Goal: Transaction & Acquisition: Download file/media

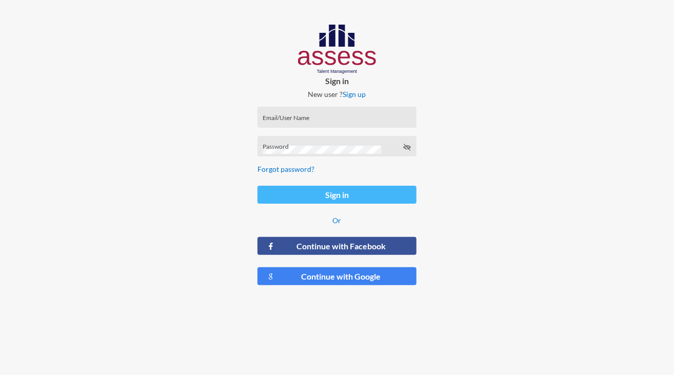
click at [357, 195] on button "Sign in" at bounding box center [336, 195] width 159 height 18
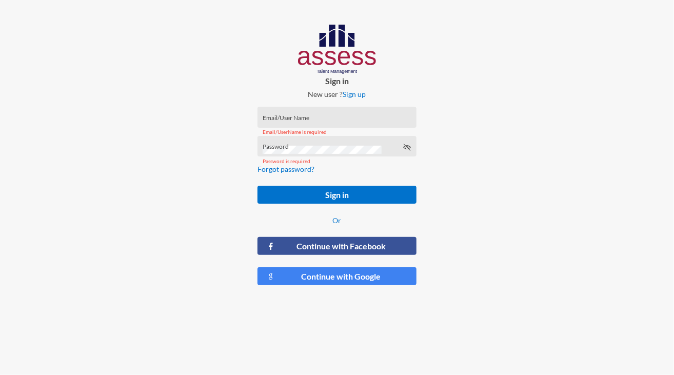
click at [299, 107] on div "Email/User Name" at bounding box center [336, 117] width 159 height 21
click at [301, 112] on div "Email/User Name" at bounding box center [336, 119] width 148 height 15
click at [304, 115] on div "Email/User Name" at bounding box center [336, 119] width 148 height 15
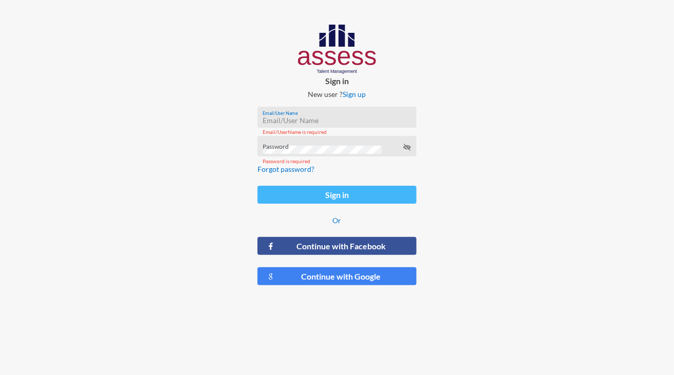
click at [344, 193] on button "Sign in" at bounding box center [336, 195] width 159 height 18
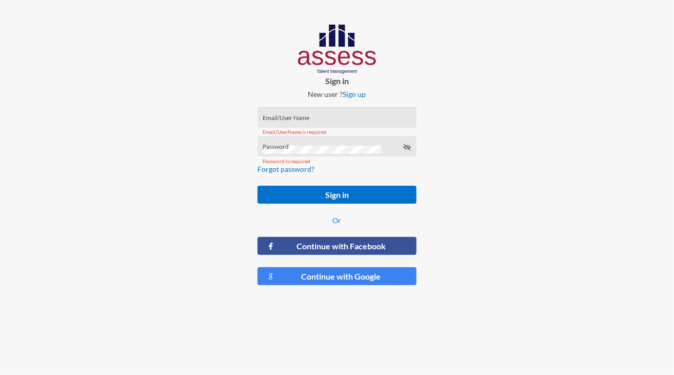
click at [292, 120] on input "Email/User Name" at bounding box center [336, 120] width 148 height 8
click at [276, 117] on input "Email/User Name" at bounding box center [336, 120] width 148 height 8
paste input "nada.moustafa@ebi.gov.eg"
type input "nada.moustafa@ebi.gov.eg"
click at [331, 140] on div "Password" at bounding box center [336, 146] width 159 height 21
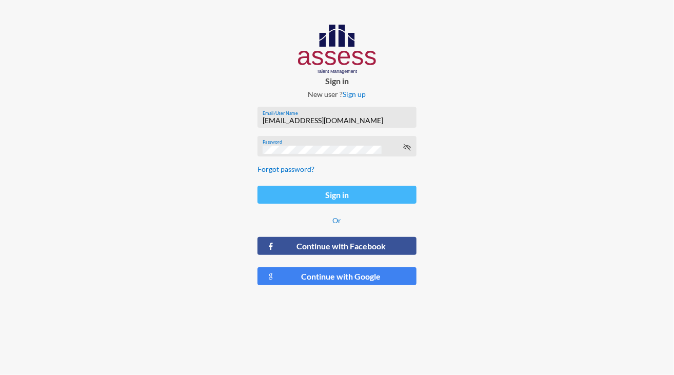
click at [365, 187] on button "Sign in" at bounding box center [336, 195] width 159 height 18
click at [365, 140] on div "Password" at bounding box center [336, 146] width 159 height 21
click at [407, 141] on div "Password" at bounding box center [336, 148] width 148 height 15
click at [404, 150] on icon at bounding box center [406, 147] width 8 height 8
click at [357, 194] on button "Sign in" at bounding box center [336, 195] width 159 height 18
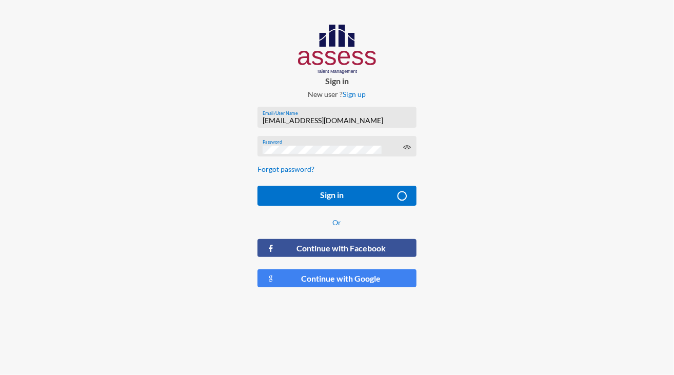
drag, startPoint x: 357, startPoint y: 194, endPoint x: 356, endPoint y: 167, distance: 26.7
click at [357, 194] on button "Sign in" at bounding box center [336, 196] width 159 height 20
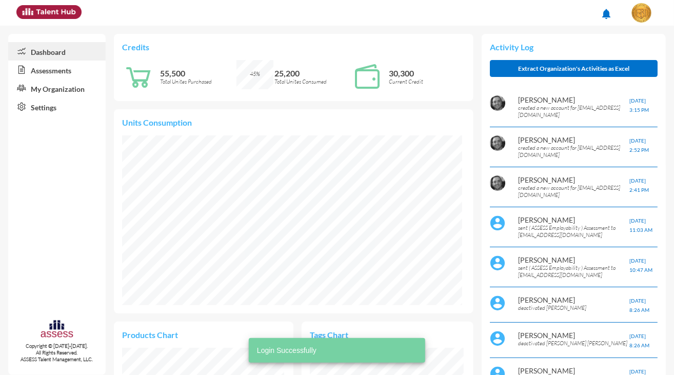
scroll to position [170, 340]
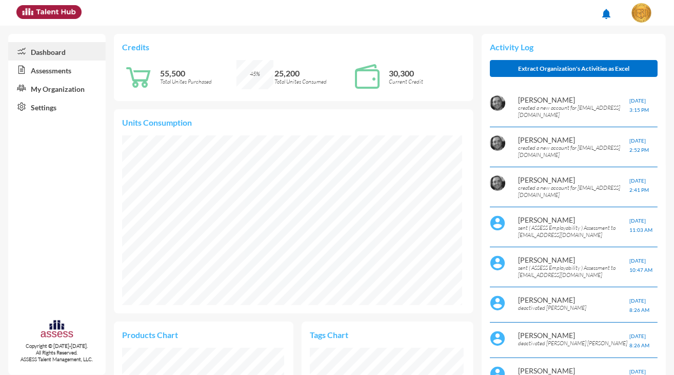
click at [62, 71] on link "Assessments" at bounding box center [56, 69] width 97 height 18
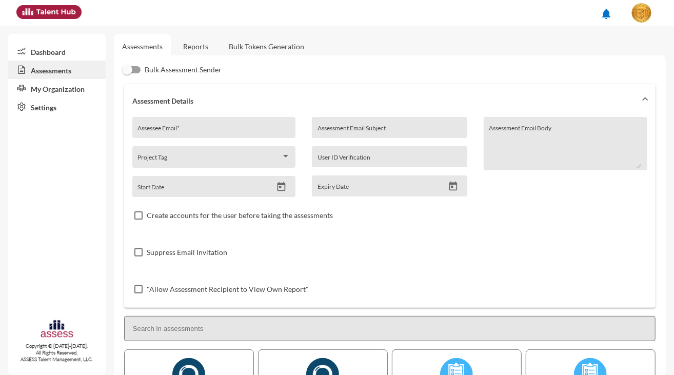
click at [204, 45] on link "Reports" at bounding box center [196, 46] width 42 height 25
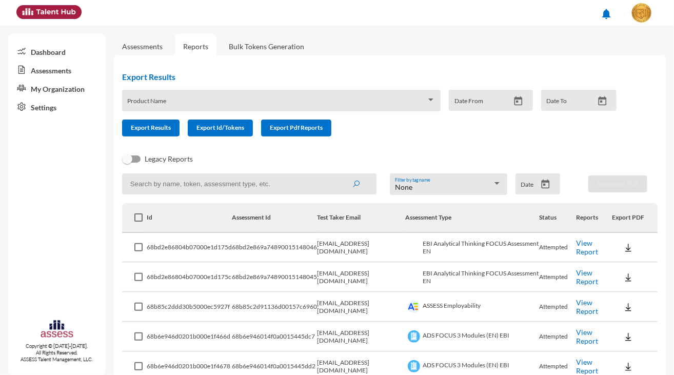
click at [191, 94] on div "Product Name" at bounding box center [281, 101] width 319 height 22
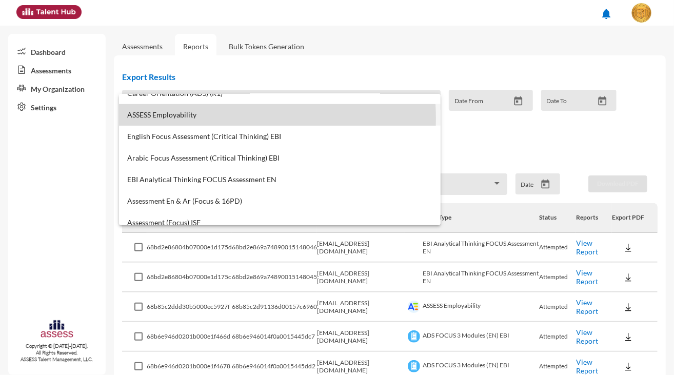
click at [178, 118] on mat-option "ASSESS Employability" at bounding box center [279, 115] width 321 height 22
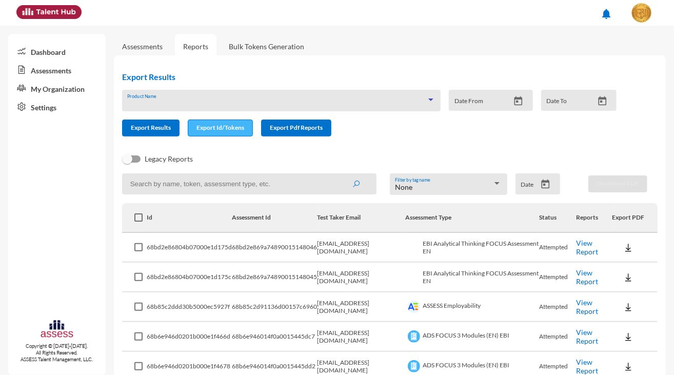
scroll to position [452, 0]
click at [255, 186] on input at bounding box center [249, 183] width 254 height 21
click at [254, 187] on input at bounding box center [249, 183] width 254 height 21
click at [237, 183] on input at bounding box center [249, 183] width 254 height 21
paste input "30103280100151"
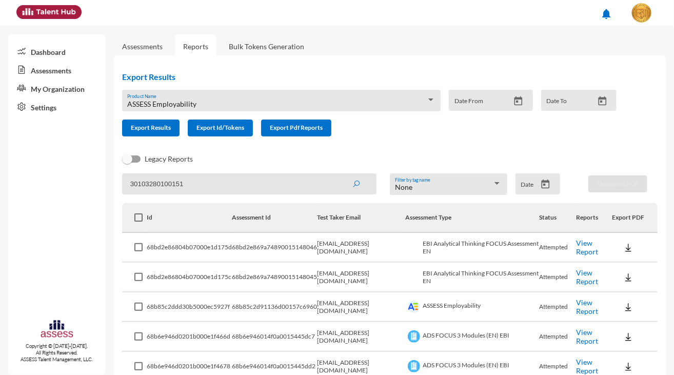
type input "30103280100151"
click at [339, 174] on button "submit" at bounding box center [355, 183] width 33 height 18
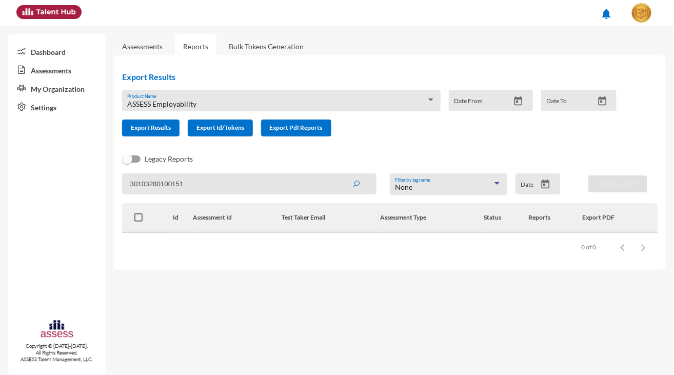
click at [476, 187] on div "None" at bounding box center [443, 187] width 97 height 8
click at [486, 139] on div at bounding box center [337, 187] width 674 height 375
click at [546, 187] on icon "Open calendar" at bounding box center [545, 184] width 11 height 11
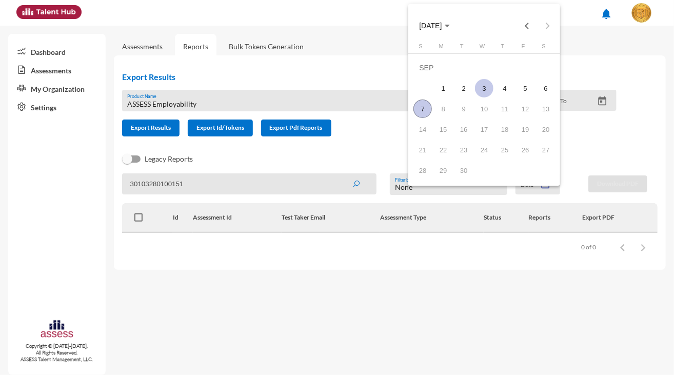
click at [493, 91] on td "3" at bounding box center [484, 88] width 21 height 21
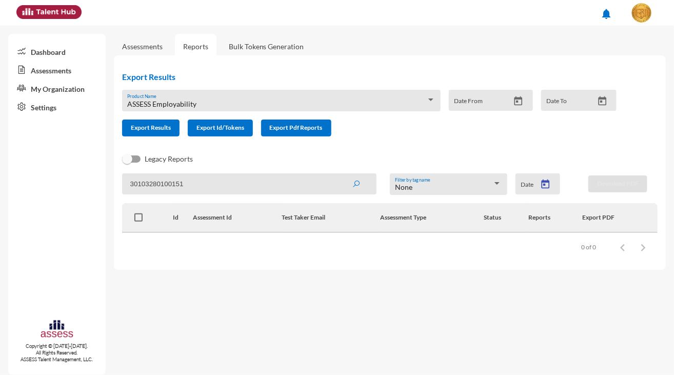
type input "9/3/2025"
drag, startPoint x: 187, startPoint y: 180, endPoint x: 99, endPoint y: 180, distance: 87.7
click at [99, 180] on mat-sidenav-container "Dashboard Assessments My Organization Settings Copyright © 2015-2024. All Right…" at bounding box center [337, 200] width 674 height 349
click at [135, 219] on span at bounding box center [138, 217] width 8 height 8
click at [138, 221] on input "checkbox" at bounding box center [138, 221] width 1 height 1
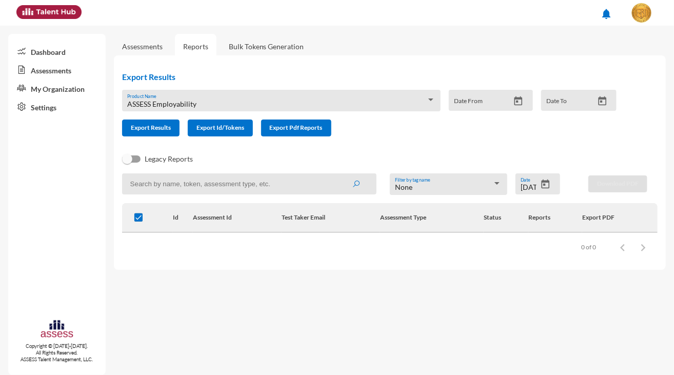
click at [135, 219] on span at bounding box center [138, 217] width 8 height 8
click at [138, 221] on input "checkbox" at bounding box center [138, 221] width 1 height 1
click at [135, 219] on span at bounding box center [138, 217] width 8 height 8
click at [138, 221] on input "checkbox" at bounding box center [138, 221] width 1 height 1
checkbox input "true"
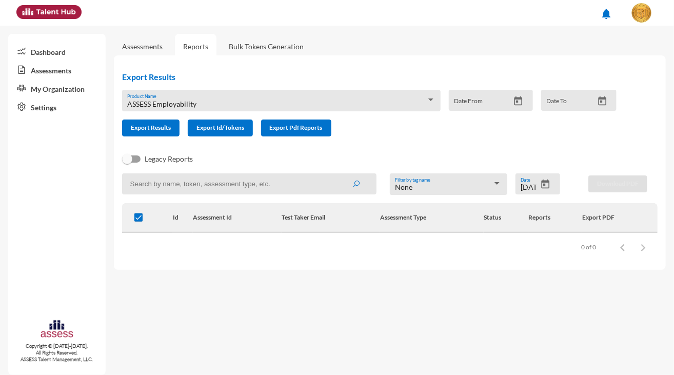
click at [154, 192] on input at bounding box center [249, 183] width 254 height 21
paste input "30103280100151"
type input "30103280100151"
click at [339, 174] on button "submit" at bounding box center [355, 183] width 33 height 18
drag, startPoint x: 195, startPoint y: 187, endPoint x: 88, endPoint y: 168, distance: 108.9
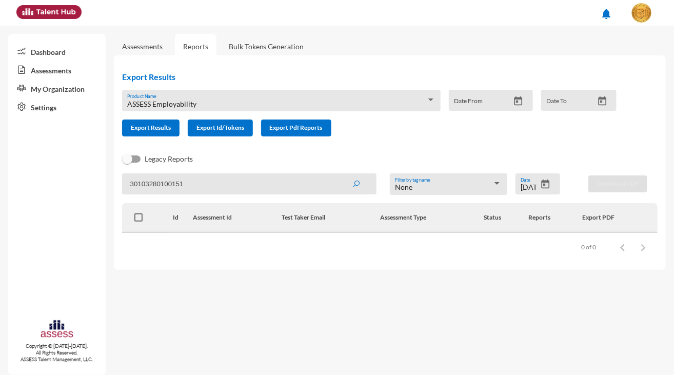
click at [88, 168] on mat-sidenav-container "Dashboard Assessments My Organization Settings Copyright © 2015-2024. All Right…" at bounding box center [337, 200] width 674 height 349
paste input "30011240104071"
click at [339, 174] on button "submit" at bounding box center [355, 183] width 33 height 18
drag, startPoint x: 199, startPoint y: 180, endPoint x: 82, endPoint y: 176, distance: 117.0
click at [82, 176] on mat-sidenav-container "Dashboard Assessments My Organization Settings Copyright © 2015-2024. All Right…" at bounding box center [337, 200] width 674 height 349
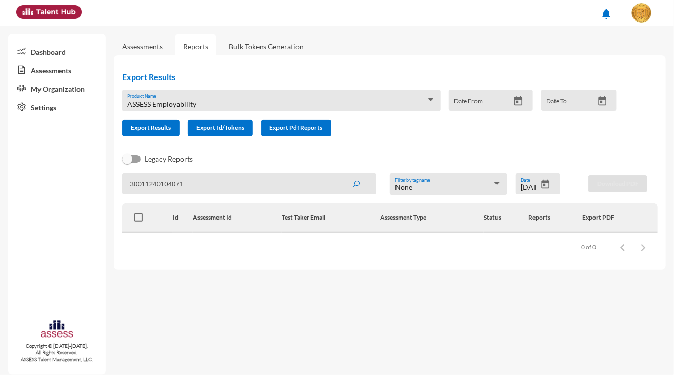
type input "\"
click at [198, 186] on input at bounding box center [249, 183] width 254 height 21
paste input "Zeyad Yousry Abbass Saied"
type input "Zeyad Yousry Abbass Saied"
click at [339, 174] on button "submit" at bounding box center [355, 183] width 33 height 18
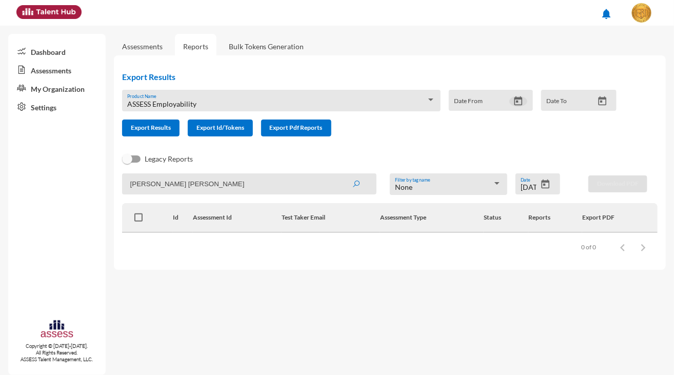
click at [521, 100] on icon "Open calendar" at bounding box center [518, 101] width 11 height 11
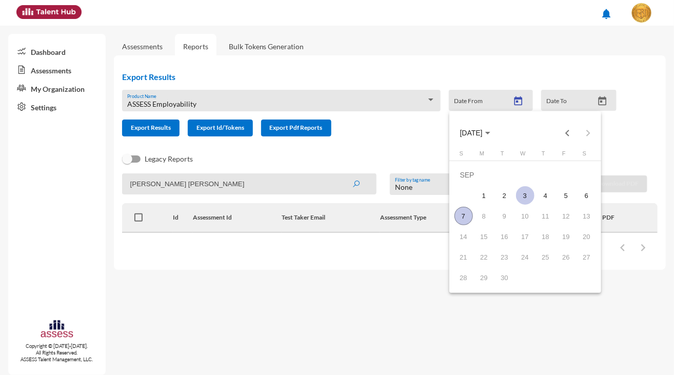
click at [530, 194] on div "3" at bounding box center [525, 195] width 18 height 18
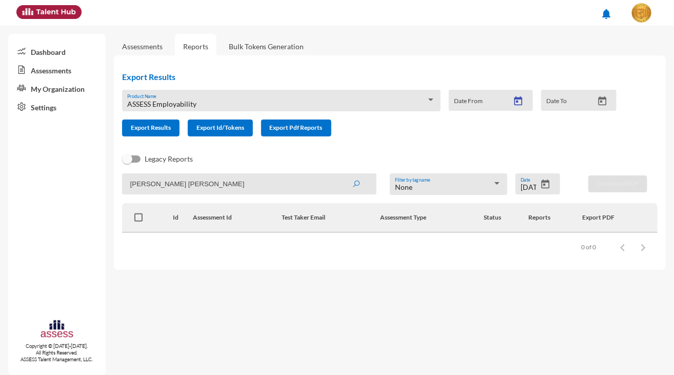
type input "9/3/2025"
click at [601, 98] on icon "Open calendar" at bounding box center [602, 100] width 8 height 9
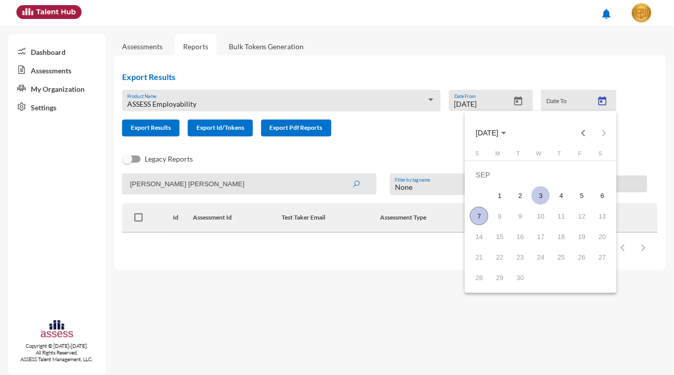
click at [533, 191] on div "3" at bounding box center [540, 195] width 18 height 18
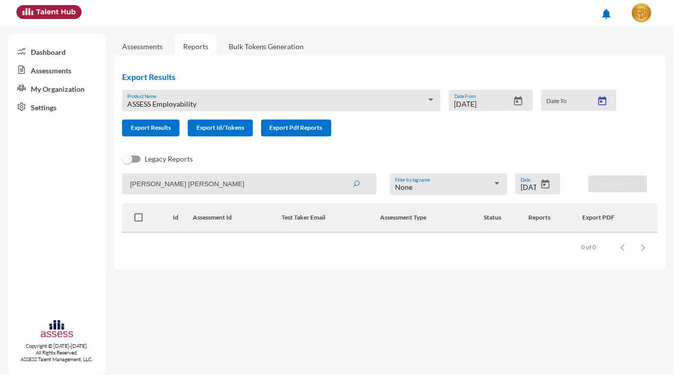
type input "9/3/2025"
click at [451, 184] on div "None Filter by tag name" at bounding box center [448, 186] width 107 height 16
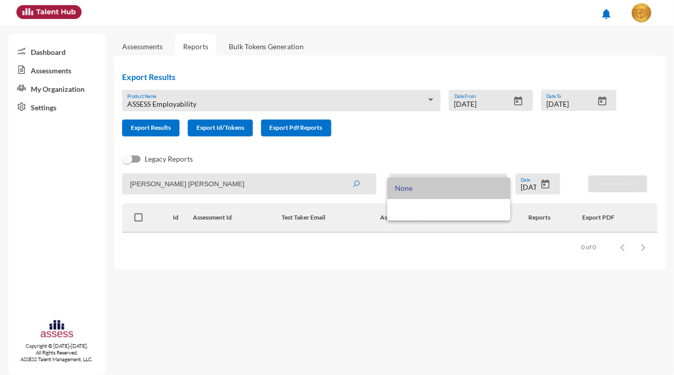
click at [451, 181] on span "None" at bounding box center [448, 188] width 107 height 22
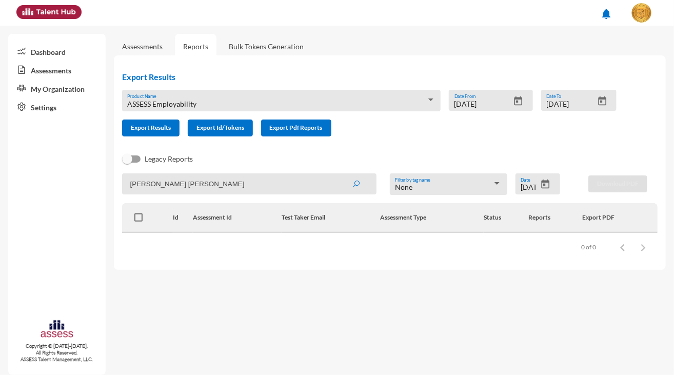
drag, startPoint x: 215, startPoint y: 183, endPoint x: 109, endPoint y: 216, distance: 111.7
click at [78, 182] on mat-sidenav-container "Dashboard Assessments My Organization Settings Copyright © 2015-2024. All Right…" at bounding box center [337, 200] width 674 height 349
drag, startPoint x: 197, startPoint y: 102, endPoint x: 107, endPoint y: 104, distance: 89.7
click at [107, 104] on mat-sidenav-container "Dashboard Assessments My Organization Settings Copyright © 2015-2024. All Right…" at bounding box center [337, 200] width 674 height 349
copy span "ASSESS Employability"
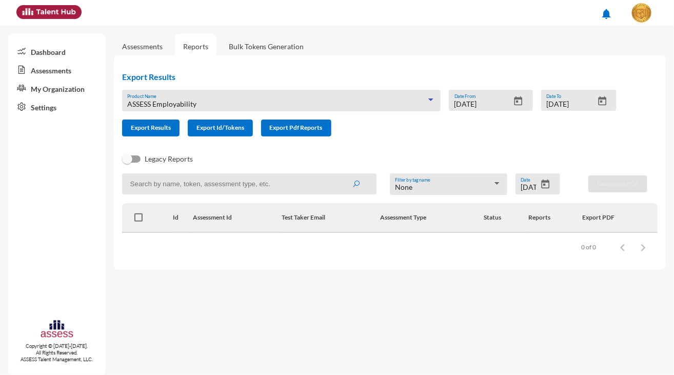
click at [158, 183] on input at bounding box center [249, 183] width 254 height 21
paste input "ASSESS Employability"
type input "ASSESS Employability"
click at [339, 174] on button "submit" at bounding box center [355, 183] width 33 height 18
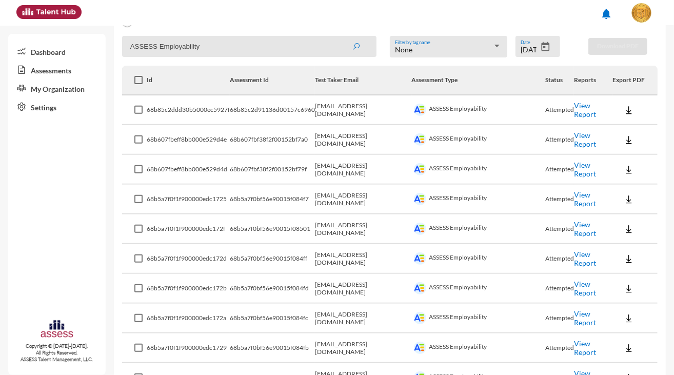
scroll to position [51, 0]
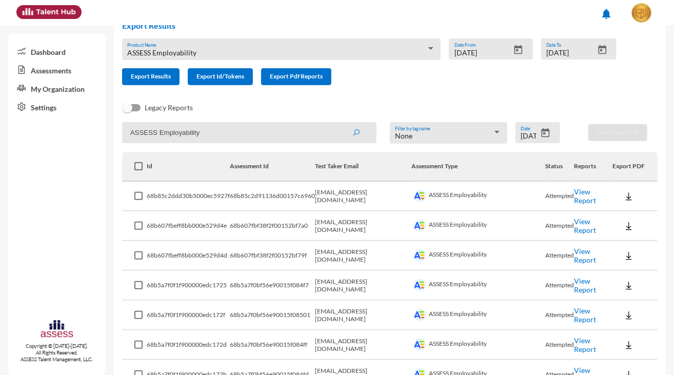
click at [135, 166] on span at bounding box center [138, 166] width 8 height 8
click at [138, 170] on input "checkbox" at bounding box center [138, 170] width 1 height 1
checkbox input "true"
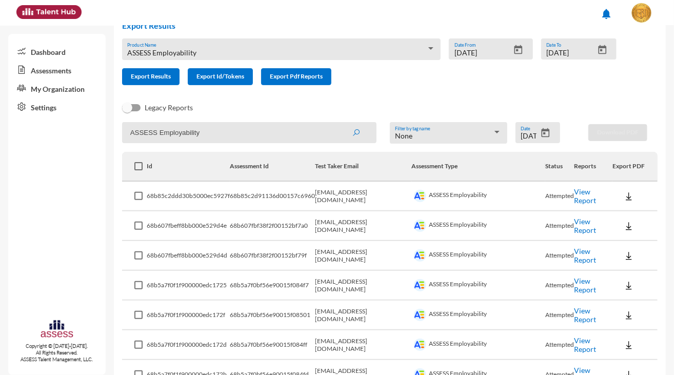
checkbox input "true"
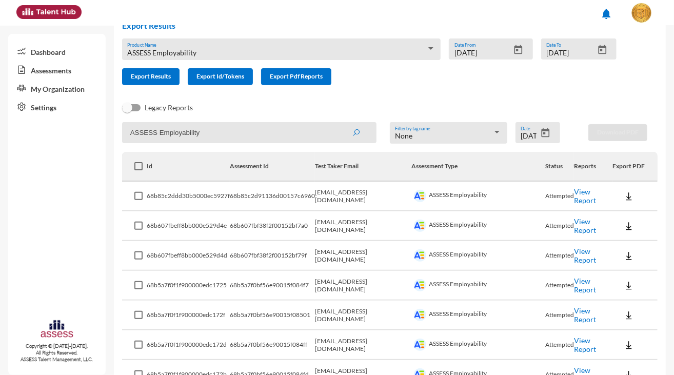
checkbox input "true"
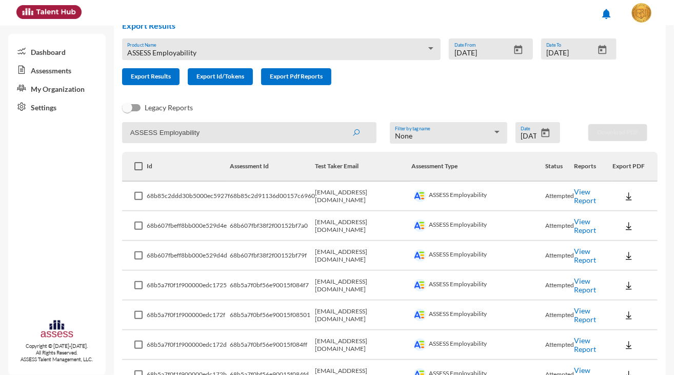
checkbox input "true"
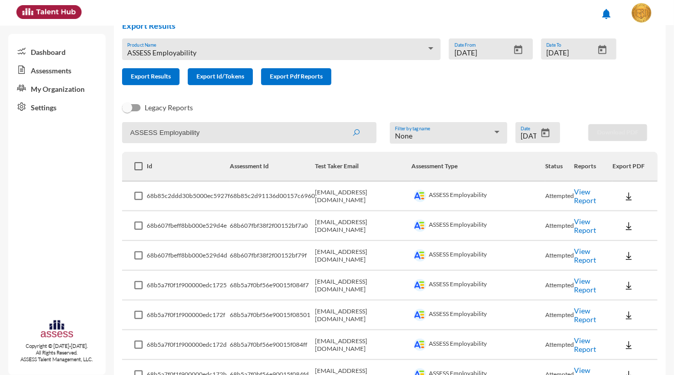
checkbox input "true"
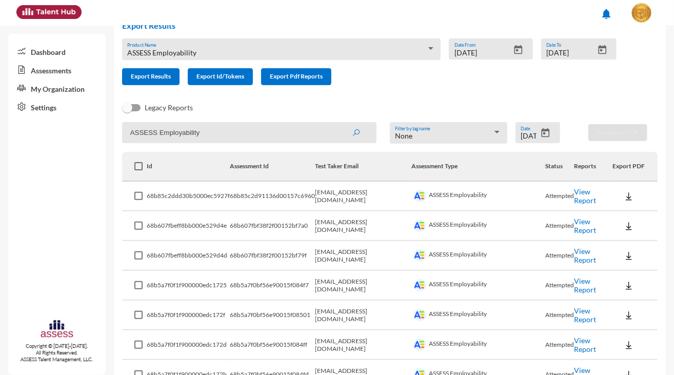
checkbox input "true"
click at [135, 166] on span at bounding box center [138, 166] width 8 height 8
click at [138, 170] on input "checkbox" at bounding box center [138, 170] width 1 height 1
checkbox input "false"
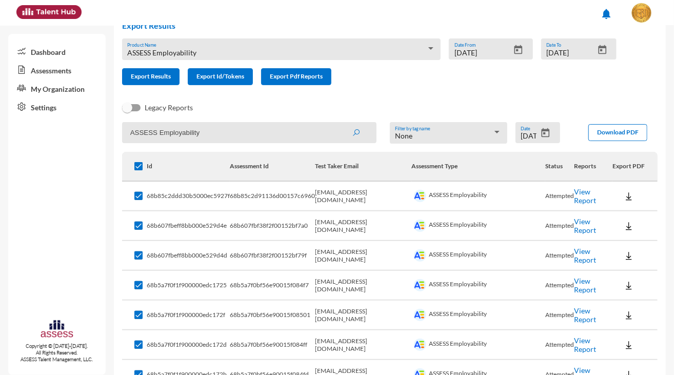
checkbox input "false"
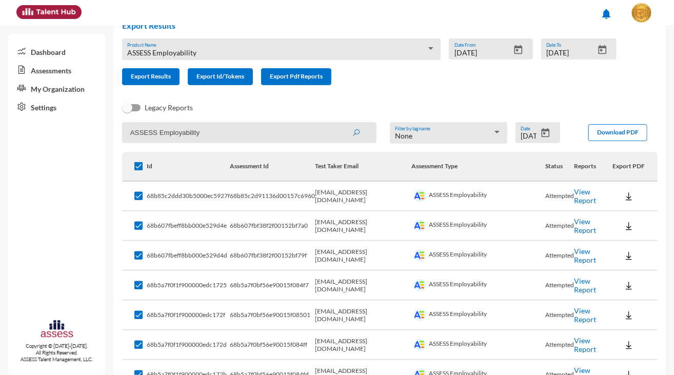
checkbox input "false"
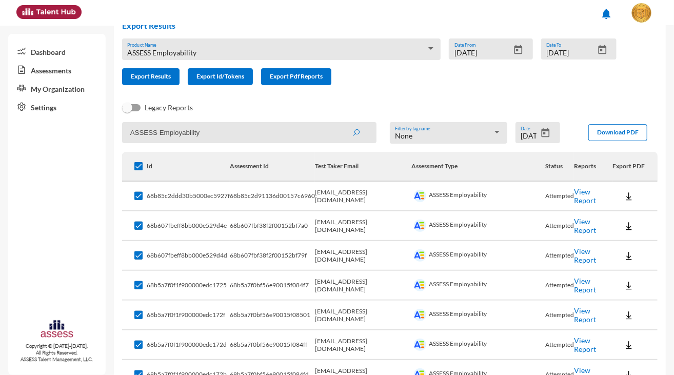
checkbox input "false"
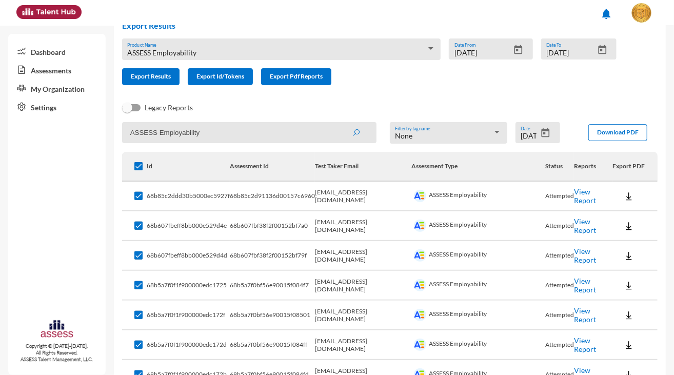
checkbox input "false"
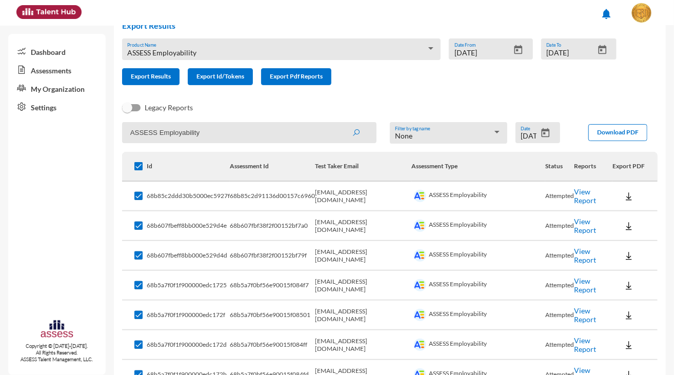
checkbox input "false"
click at [135, 166] on span at bounding box center [138, 166] width 8 height 8
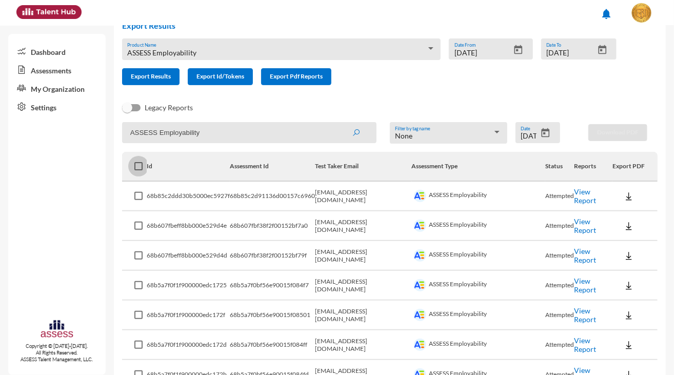
click at [138, 170] on input "checkbox" at bounding box center [138, 170] width 1 height 1
checkbox input "true"
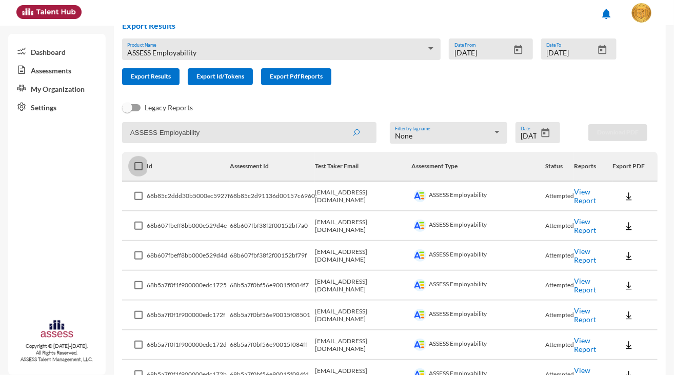
checkbox input "true"
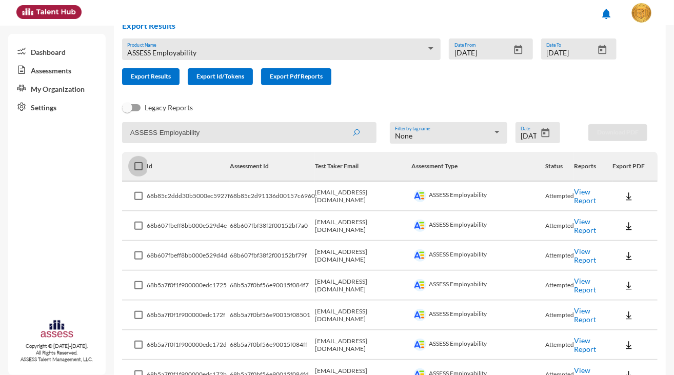
checkbox input "true"
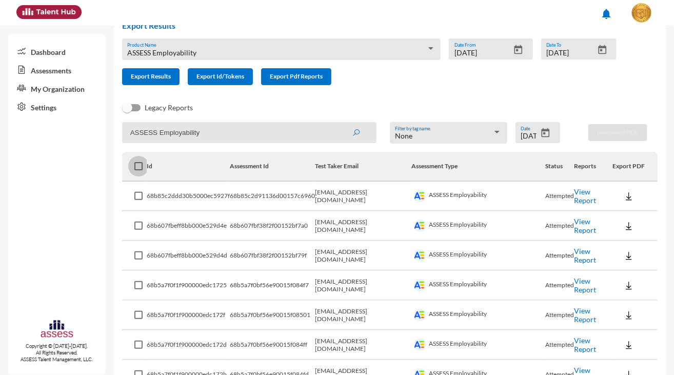
checkbox input "true"
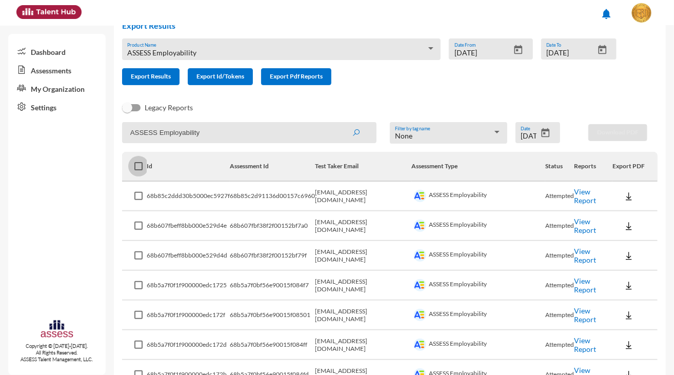
checkbox input "true"
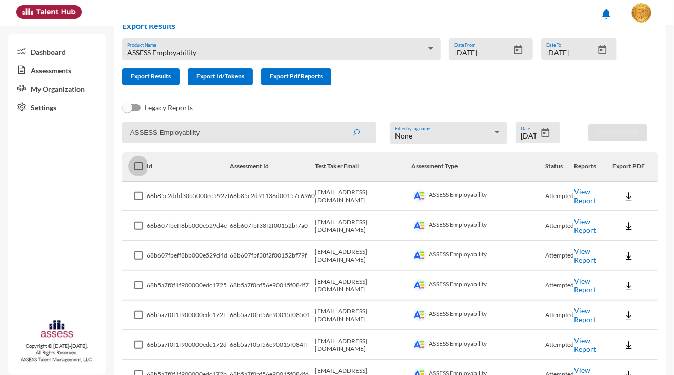
checkbox input "true"
click at [135, 166] on span at bounding box center [138, 166] width 8 height 8
click at [138, 170] on input "checkbox" at bounding box center [138, 170] width 1 height 1
checkbox input "false"
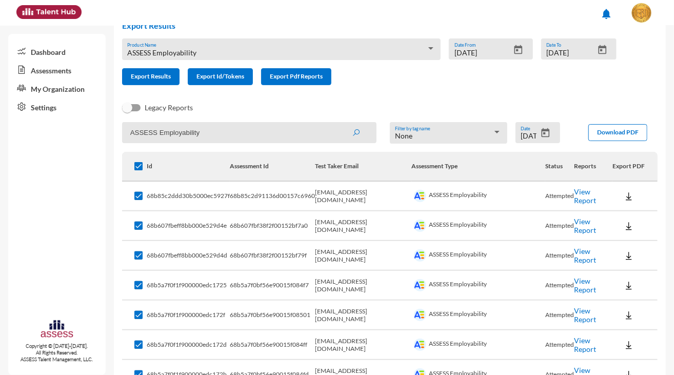
checkbox input "false"
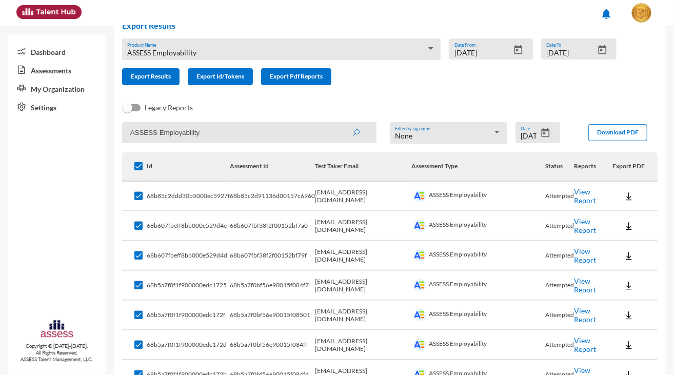
checkbox input "false"
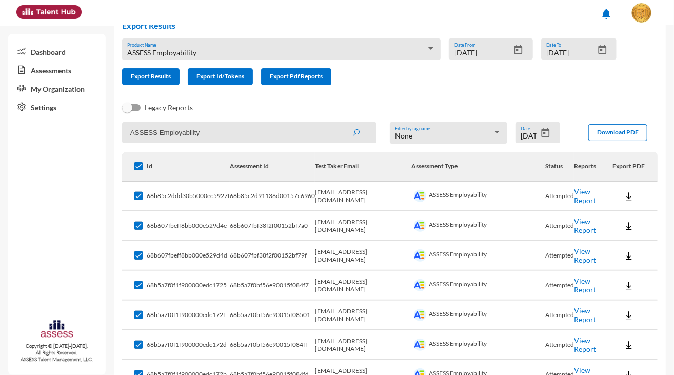
checkbox input "false"
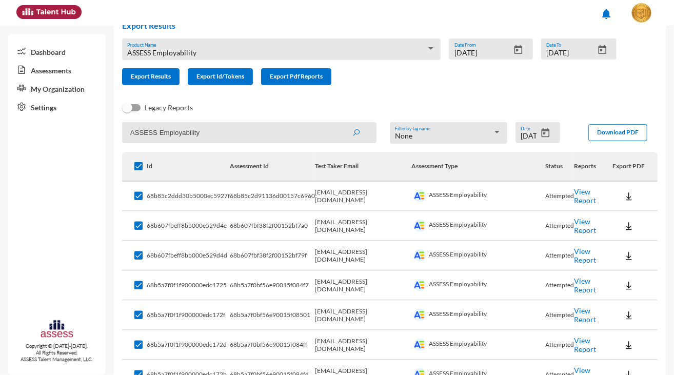
checkbox input "false"
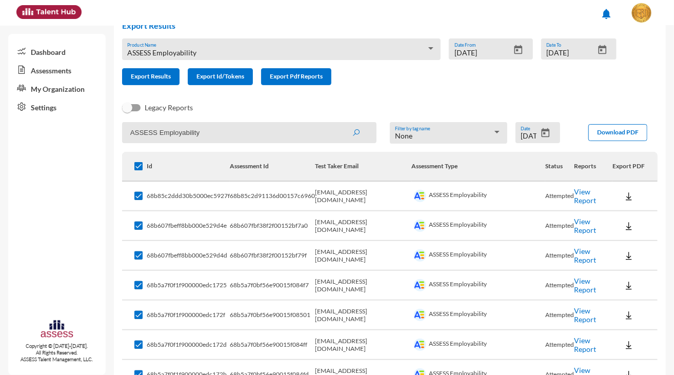
checkbox input "false"
click at [203, 125] on input "ASSESS Employability" at bounding box center [249, 132] width 254 height 21
click at [353, 90] on div "Export Results ASSESS Employability Product Name 9/3/2025 Date From 9/3/2025 Da…" at bounding box center [373, 52] width 519 height 81
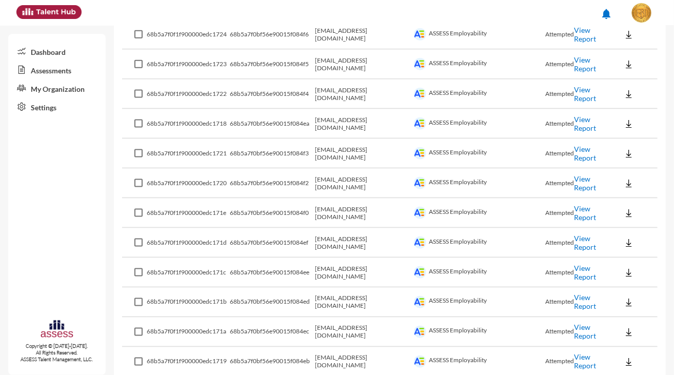
scroll to position [611, 0]
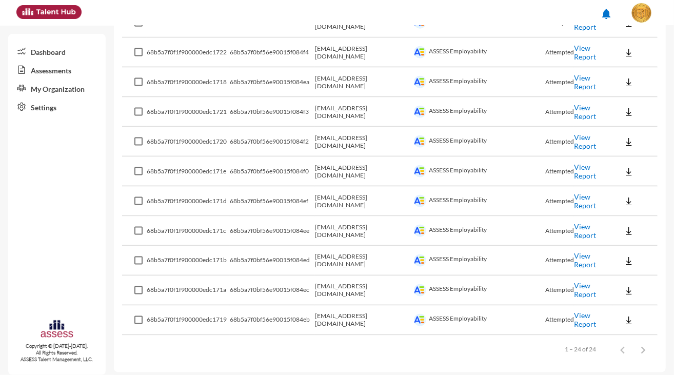
click at [579, 314] on link "View Report" at bounding box center [585, 319] width 22 height 17
click at [591, 287] on link "View Report" at bounding box center [585, 289] width 22 height 17
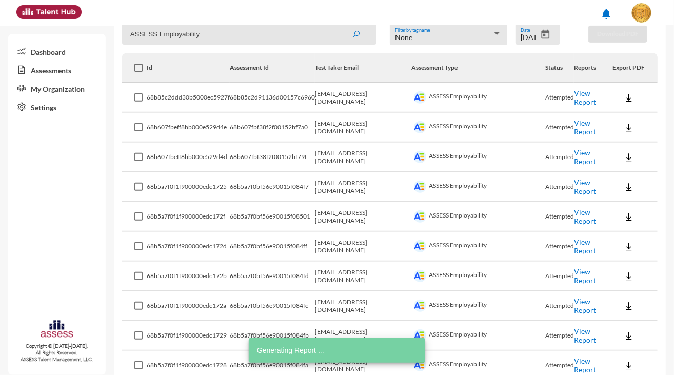
scroll to position [0, 0]
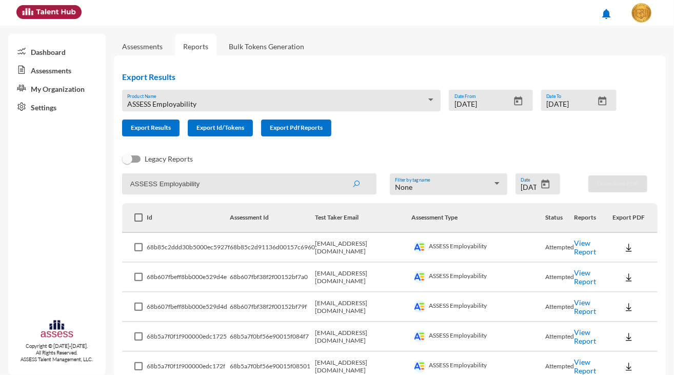
click at [584, 247] on link "View Report" at bounding box center [585, 246] width 22 height 17
click at [574, 270] on td "View Report" at bounding box center [593, 277] width 38 height 30
click at [575, 274] on link "View Report" at bounding box center [585, 276] width 22 height 17
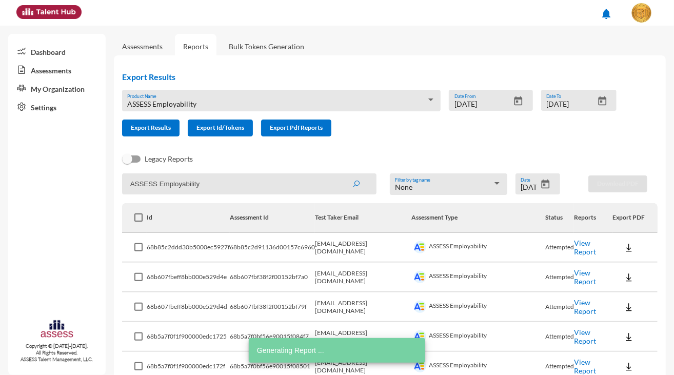
click at [574, 303] on link "View Report" at bounding box center [585, 306] width 22 height 17
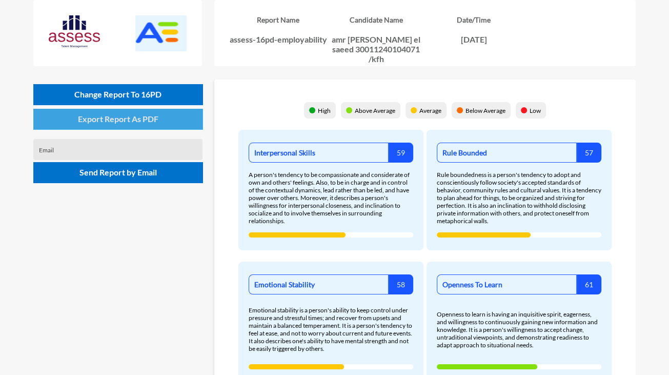
click at [116, 117] on span "Export Report As PDF" at bounding box center [118, 119] width 80 height 10
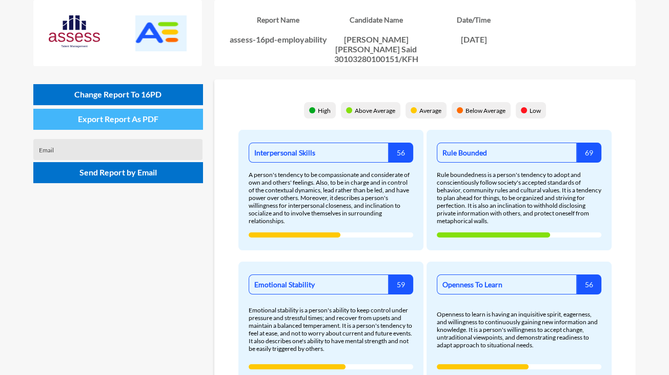
click at [111, 118] on span "Export Report As PDF" at bounding box center [118, 119] width 80 height 10
